Goal: Information Seeking & Learning: Check status

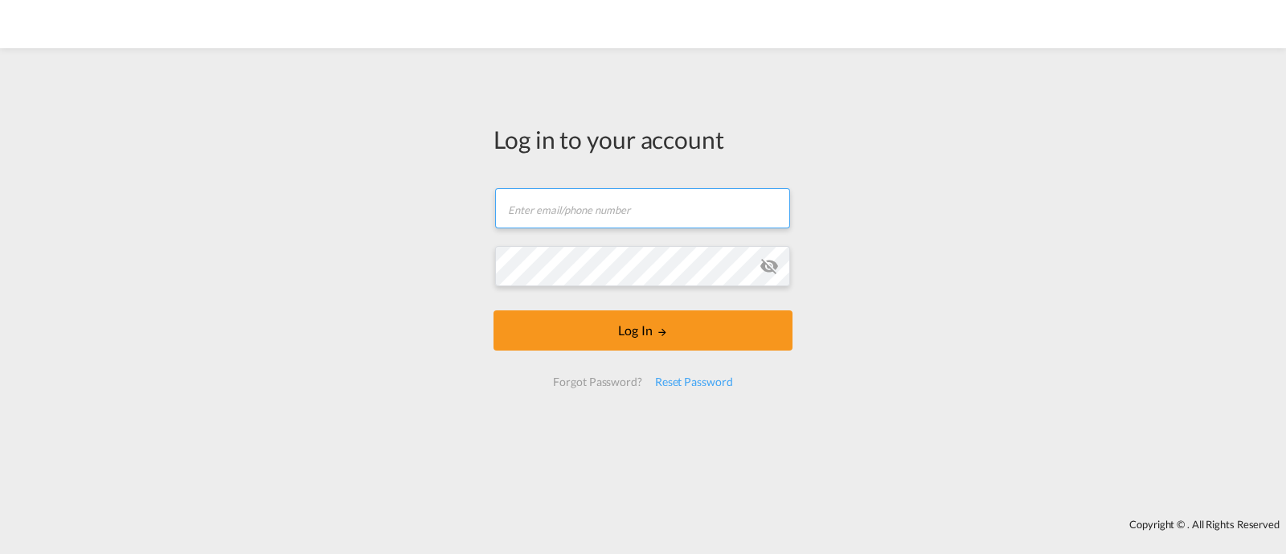
type input "ocean@gosynergie.com"
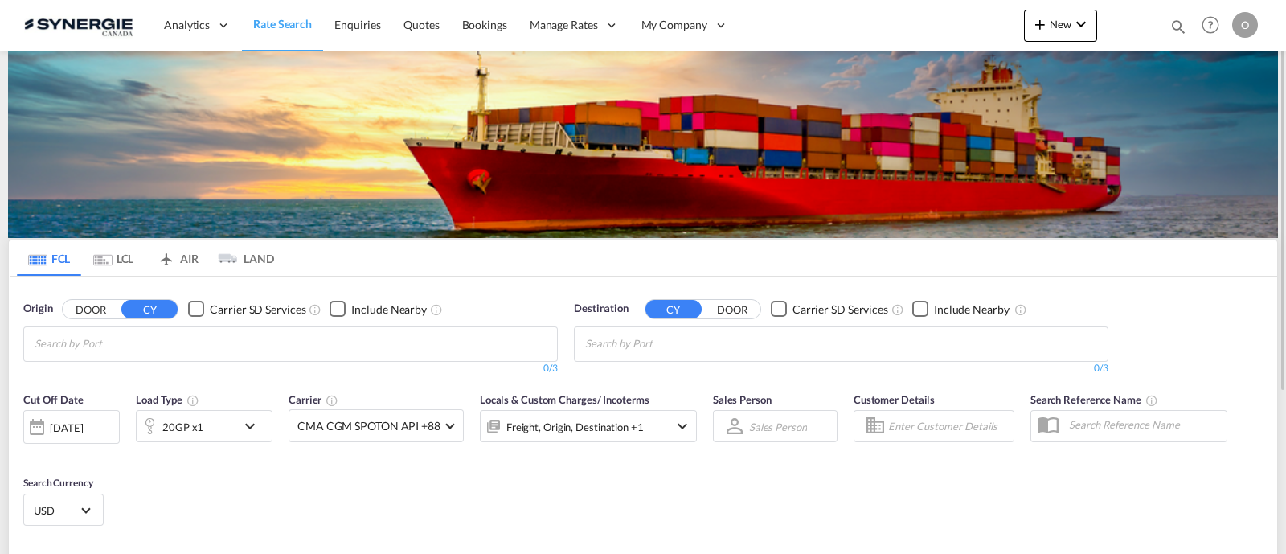
click at [1179, 30] on md-icon "icon-magnify" at bounding box center [1178, 27] width 18 height 18
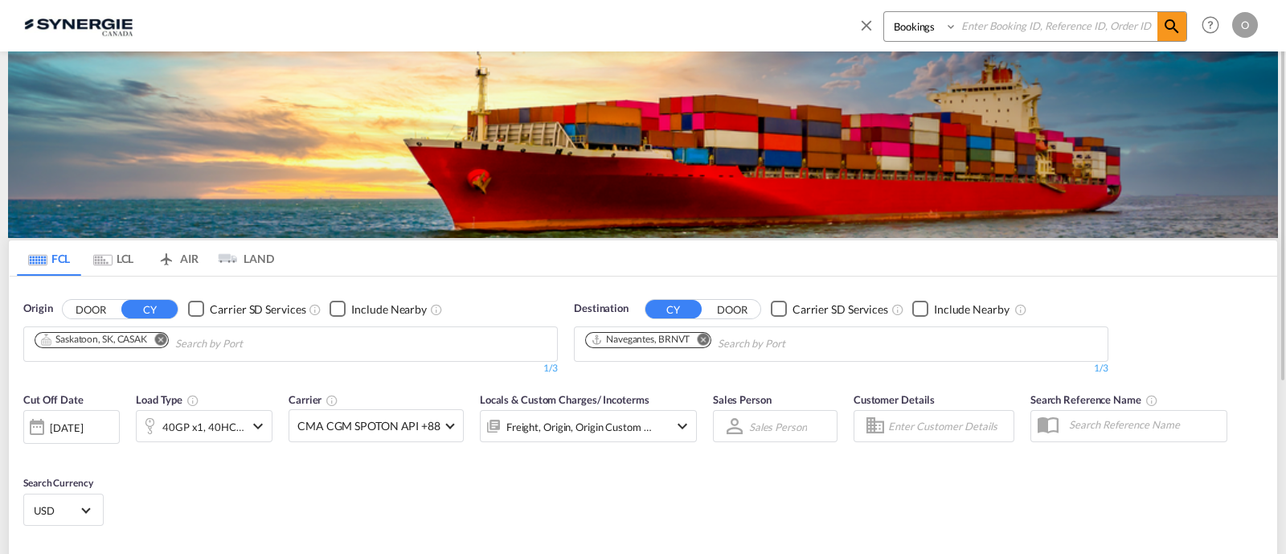
click at [909, 38] on select "Bookings Quotes Enquiries" at bounding box center [922, 26] width 76 height 29
select select "Quotes"
click at [884, 12] on select "Bookings Quotes Enquiries" at bounding box center [922, 26] width 76 height 29
click at [988, 30] on input at bounding box center [1057, 26] width 200 height 28
paste input "SYC000013538"
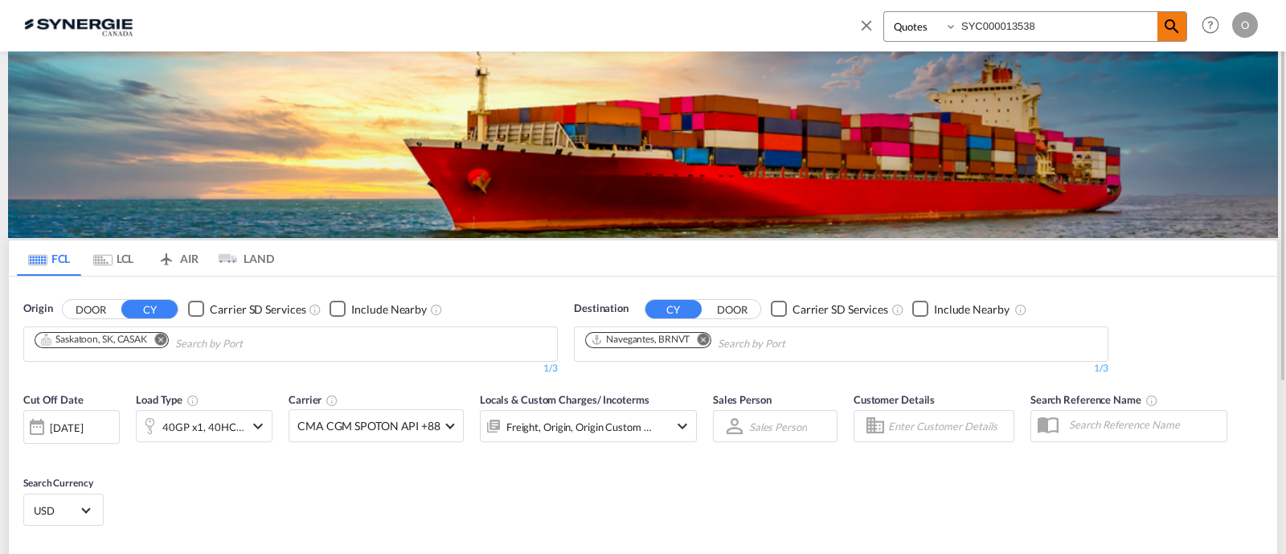
type input "SYC000013538"
click at [1172, 23] on md-icon "icon-magnify" at bounding box center [1171, 26] width 19 height 19
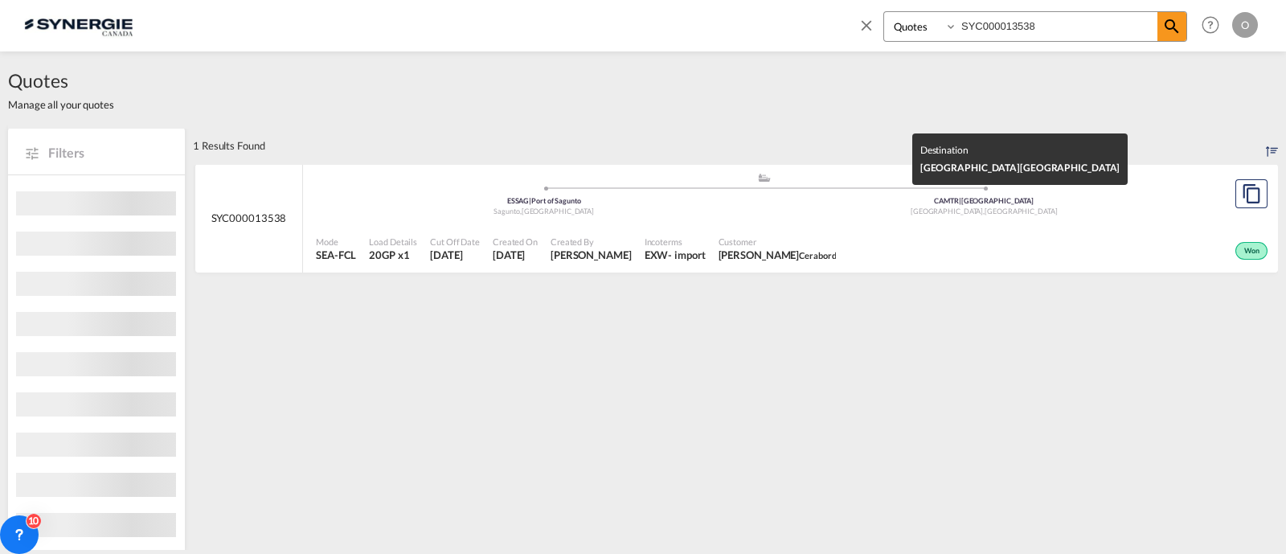
click at [795, 231] on div "Customer Normand Poulin Cerabord" at bounding box center [777, 249] width 131 height 40
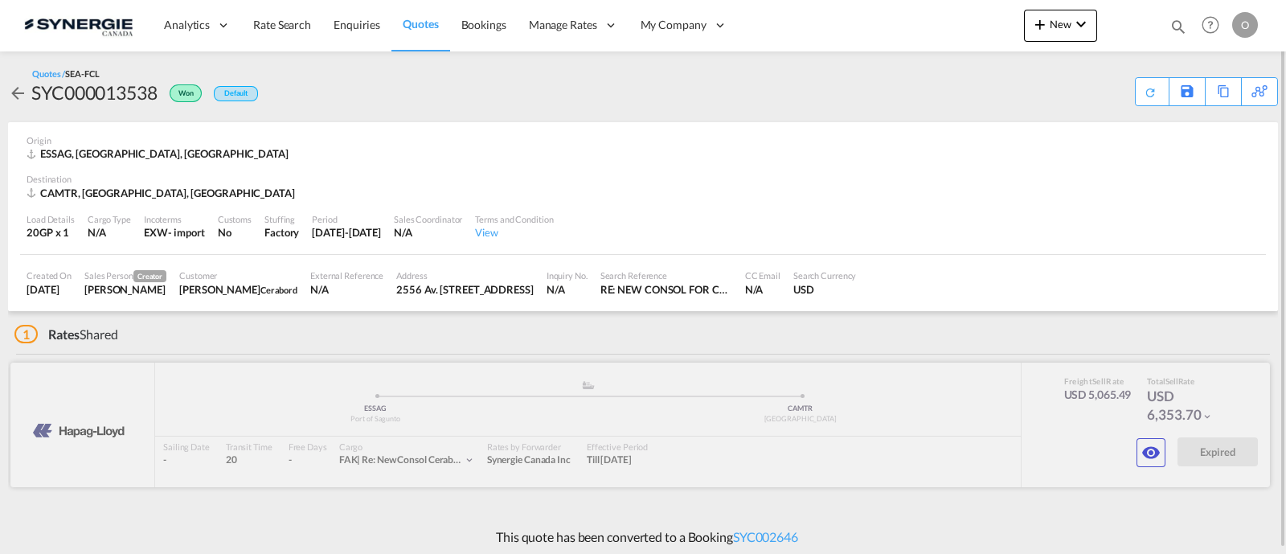
click at [1165, 444] on div at bounding box center [639, 424] width 1259 height 125
click at [1153, 450] on md-icon "icon-eye" at bounding box center [1150, 452] width 19 height 19
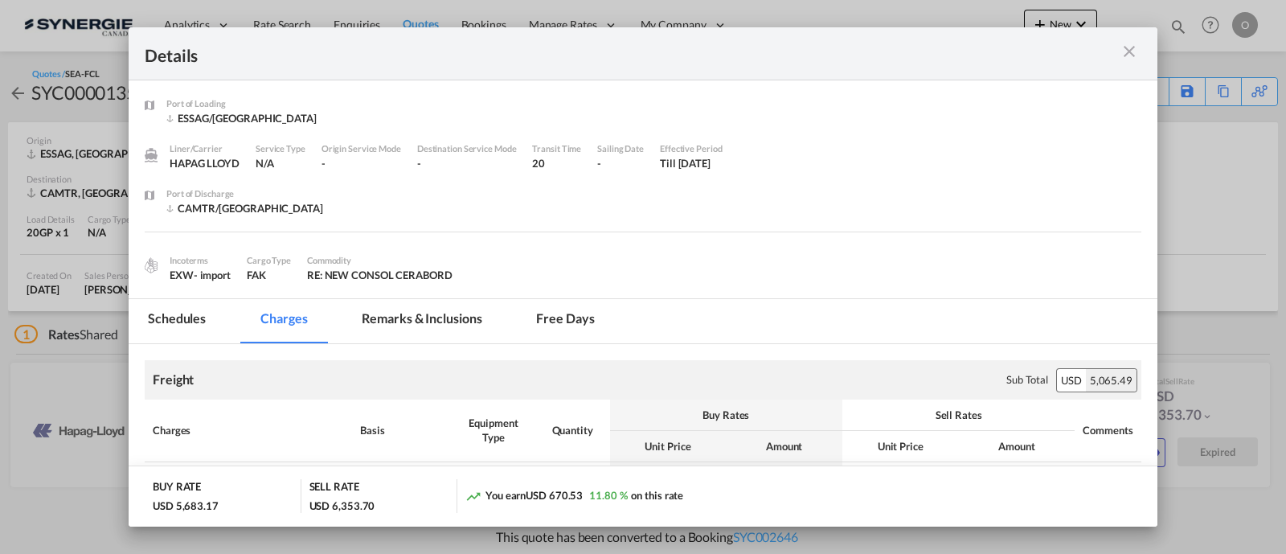
click at [391, 317] on md-tab-item "Remarks & Inclusions" at bounding box center [421, 321] width 158 height 44
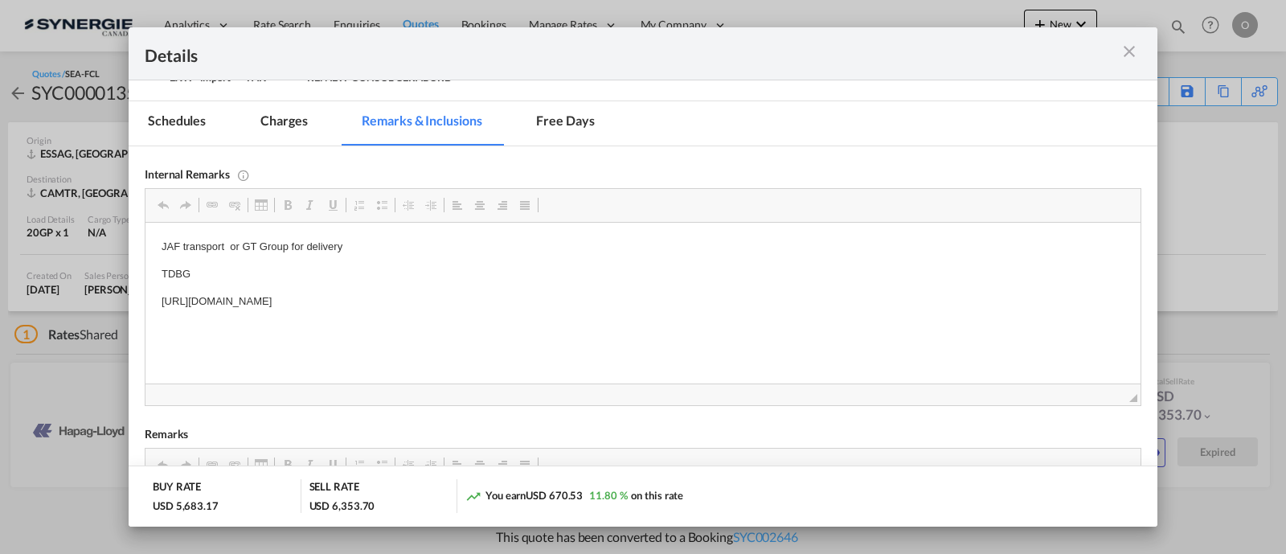
scroll to position [200, 0]
click at [1127, 55] on md-icon "icon-close m-3 fg-AAA8AD cursor" at bounding box center [1128, 51] width 19 height 19
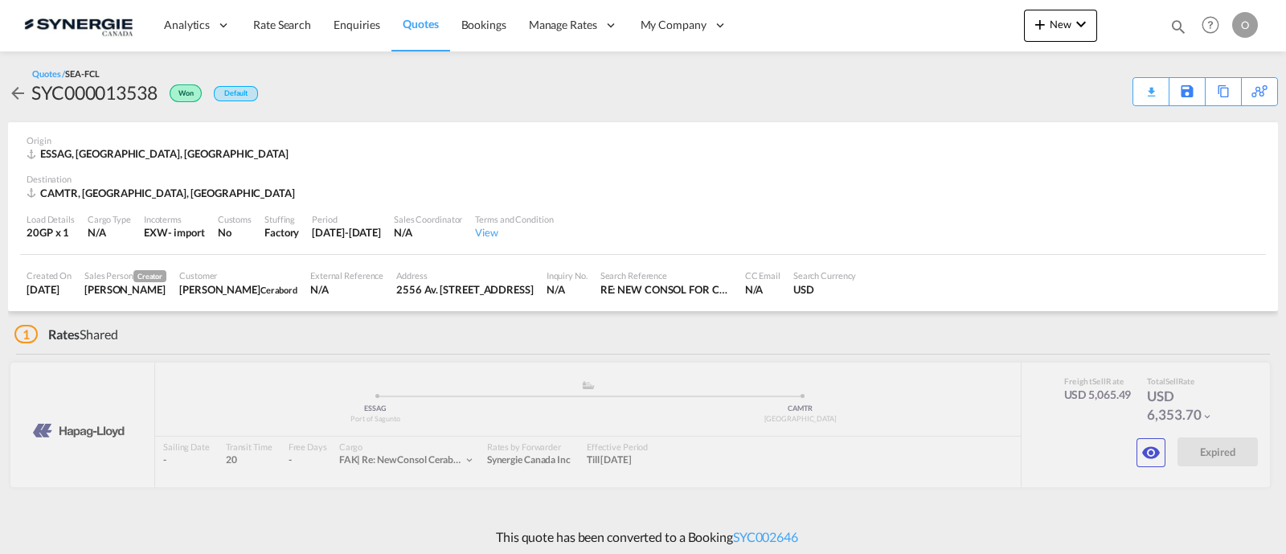
scroll to position [76, 0]
click at [1136, 93] on div "Download Quote" at bounding box center [1119, 91] width 82 height 26
